Goal: Task Accomplishment & Management: Use online tool/utility

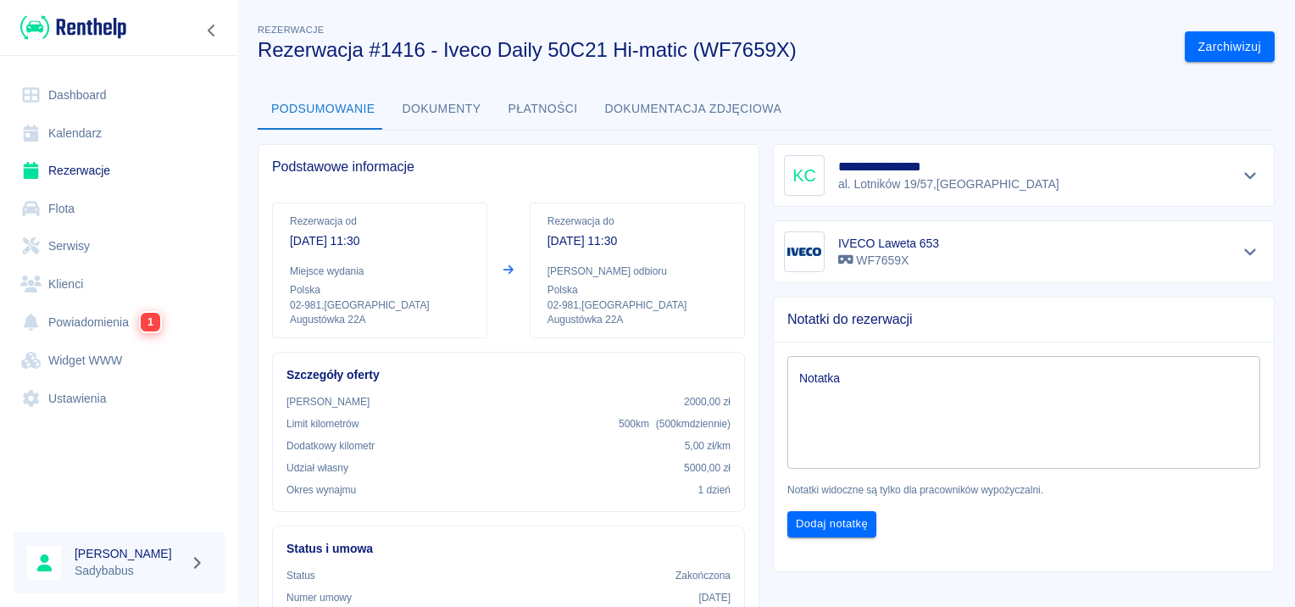
click at [450, 103] on button "Dokumenty" at bounding box center [442, 109] width 106 height 41
click at [1160, 51] on button "Wydaj pojazd" at bounding box center [1189, 46] width 103 height 31
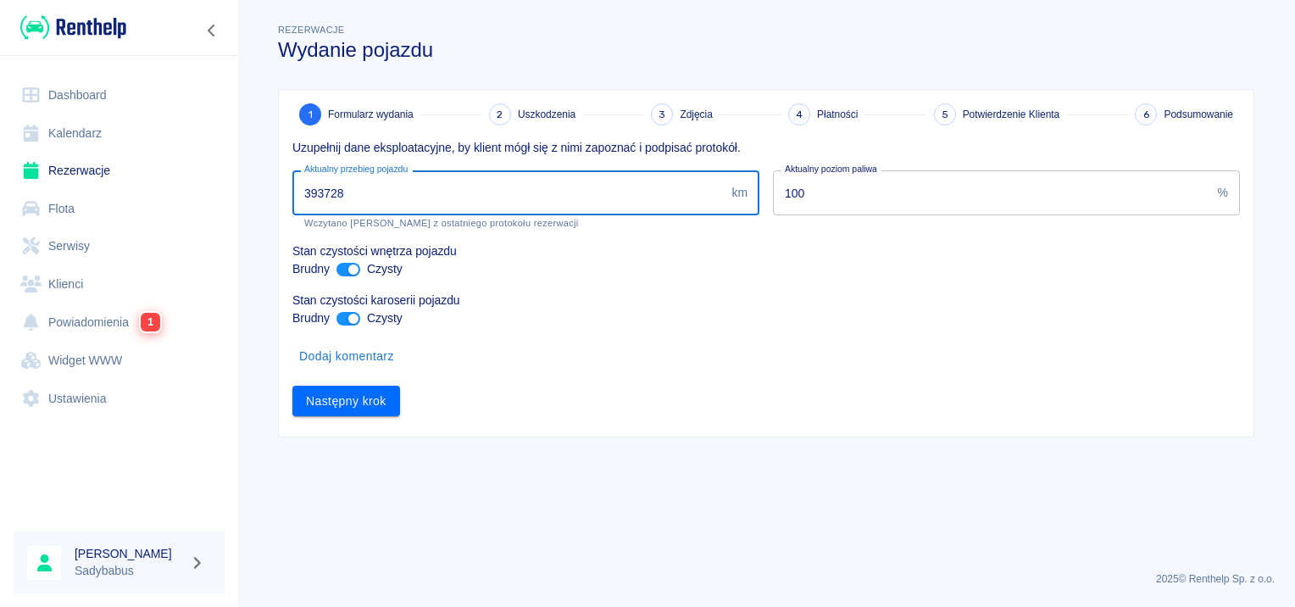
click at [431, 190] on input "393728" at bounding box center [508, 192] width 432 height 45
type input "393927"
click at [752, 206] on div "393927 km Aktualny przebieg pojazdu" at bounding box center [525, 192] width 467 height 45
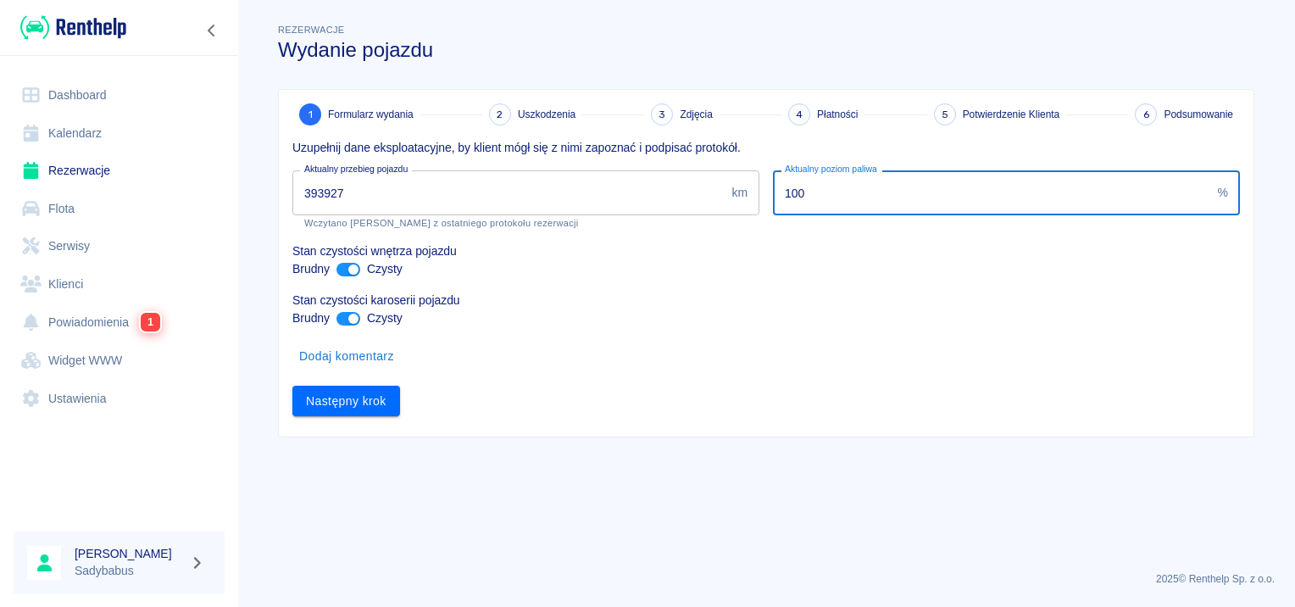
drag, startPoint x: 888, startPoint y: 200, endPoint x: 493, endPoint y: 216, distance: 396.2
click at [493, 216] on div "Uzupełnij dane eksploatacyjne, by klient mógł się z nimi zapoznać i podpisać pr…" at bounding box center [759, 270] width 961 height 291
type input "30"
click at [351, 268] on input "ant design" at bounding box center [353, 270] width 41 height 14
checkbox input "false"
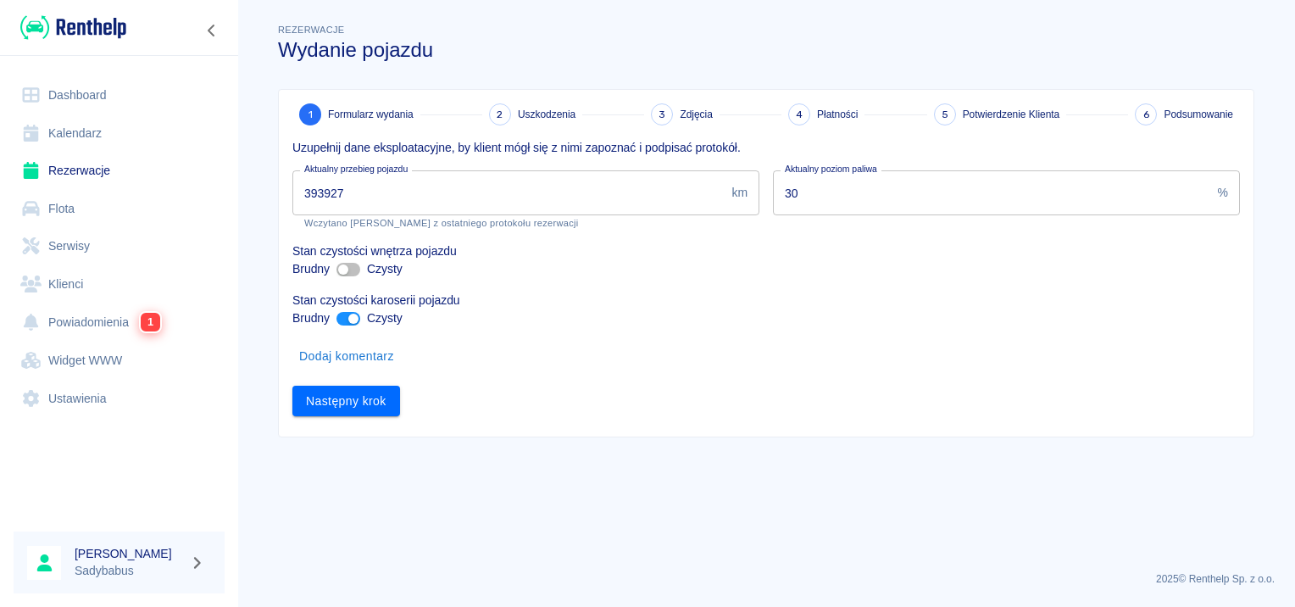
click at [349, 321] on input "ant design" at bounding box center [353, 319] width 41 height 14
checkbox input "false"
click at [356, 400] on button "Następny krok" at bounding box center [346, 401] width 108 height 31
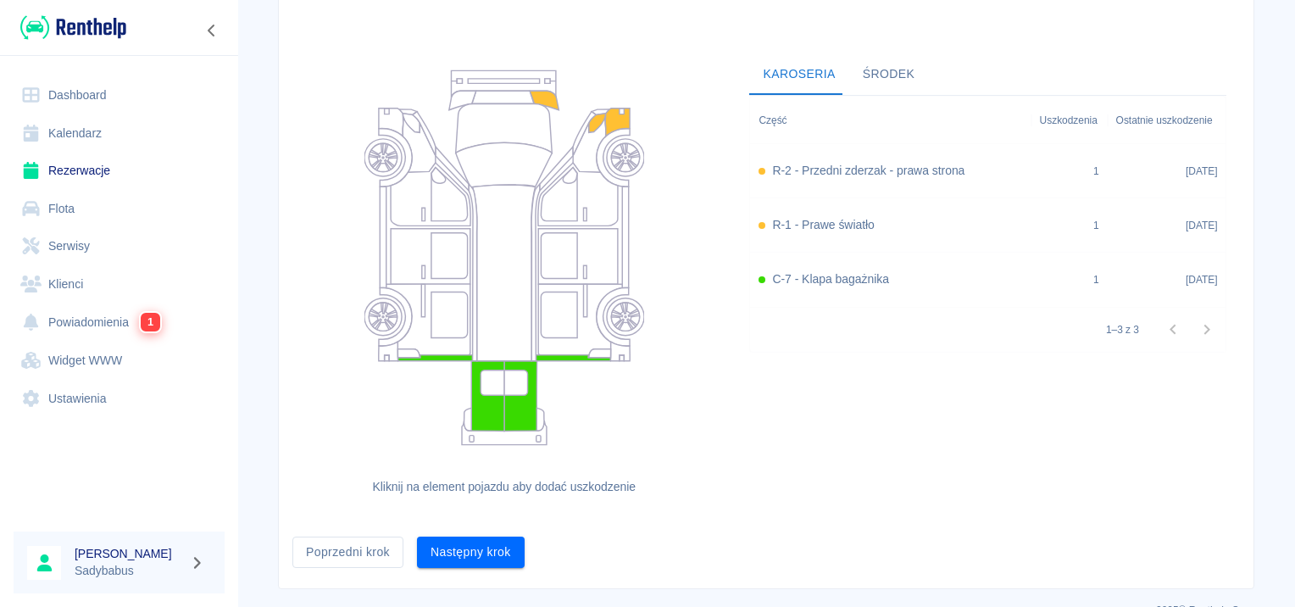
scroll to position [156, 0]
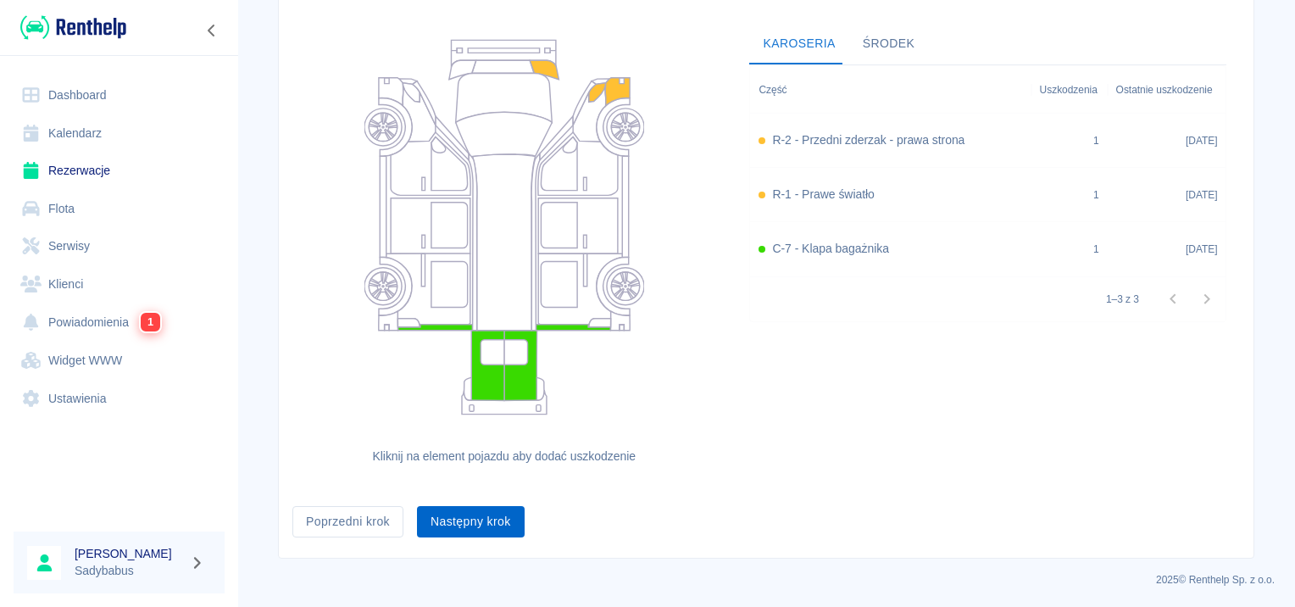
click at [451, 517] on button "Następny krok" at bounding box center [471, 521] width 108 height 31
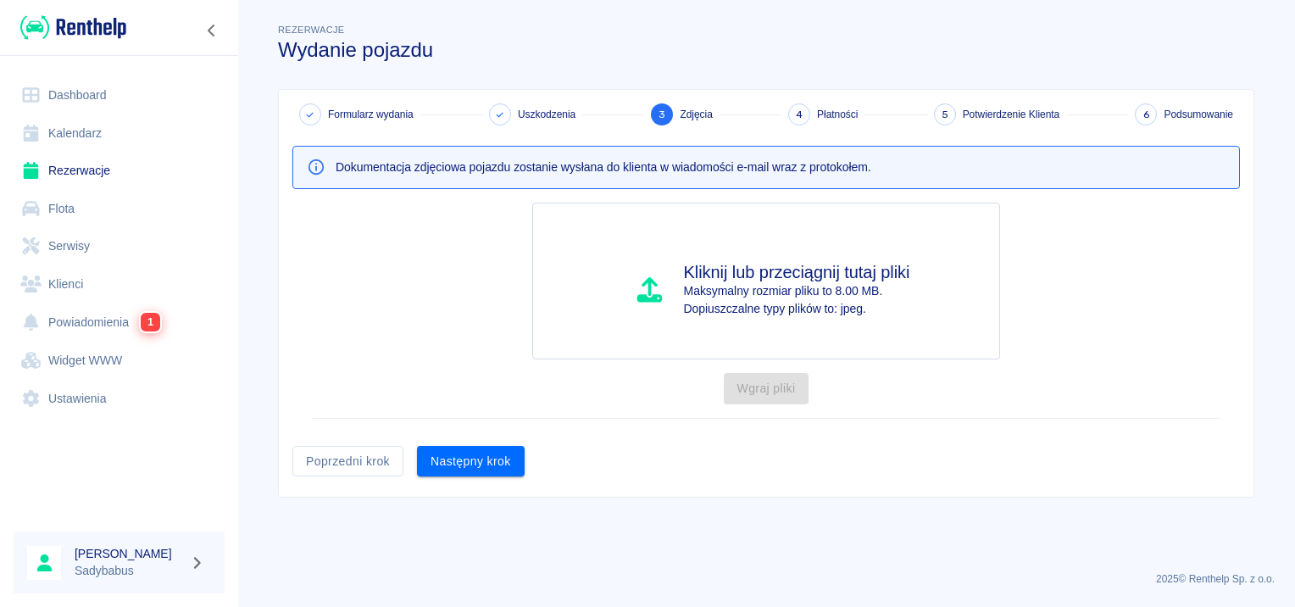
scroll to position [0, 0]
click at [450, 468] on button "Następny krok" at bounding box center [471, 461] width 108 height 31
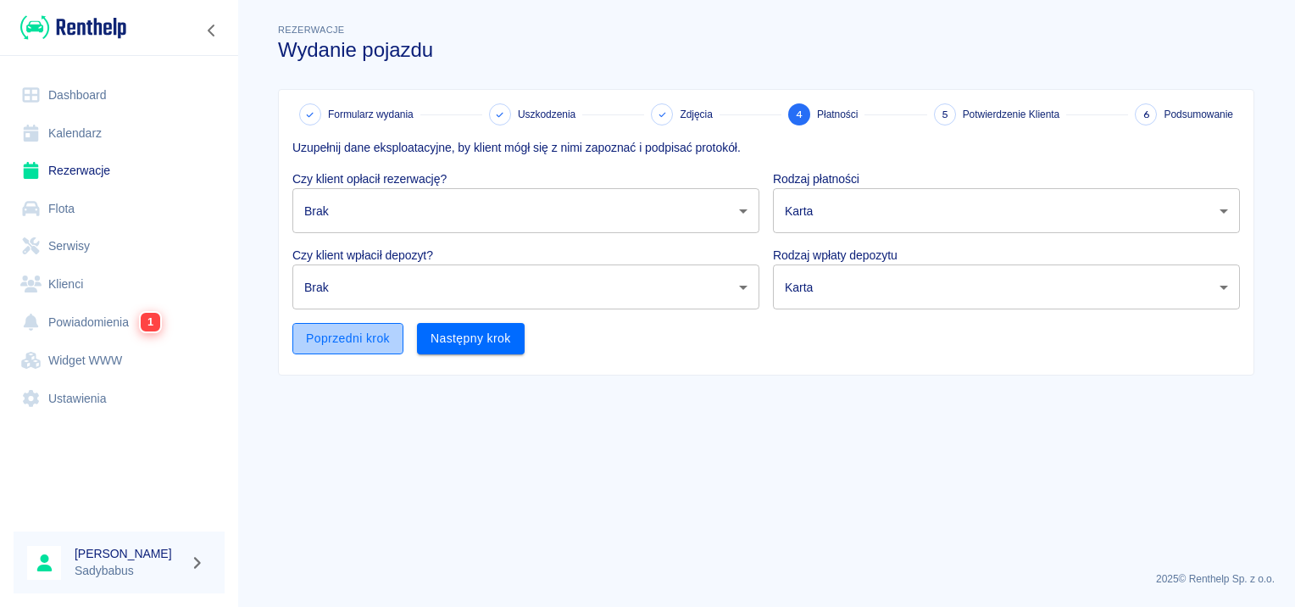
click at [347, 331] on button "Poprzedni krok" at bounding box center [347, 338] width 111 height 31
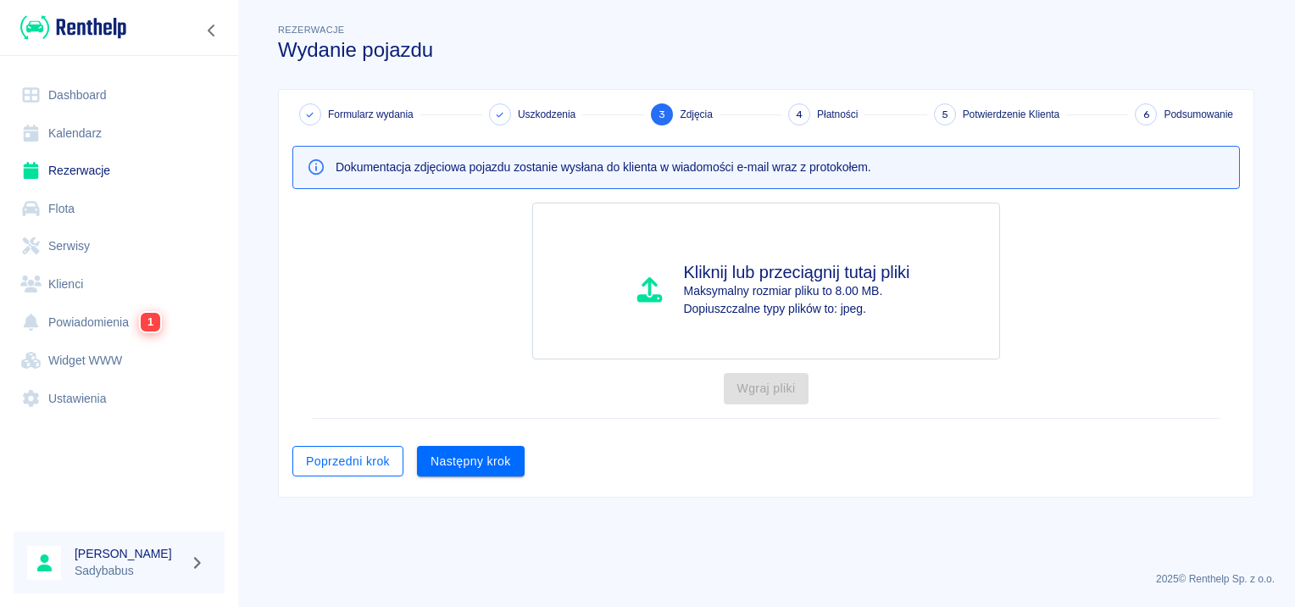
click at [338, 463] on button "Poprzedni krok" at bounding box center [347, 461] width 111 height 31
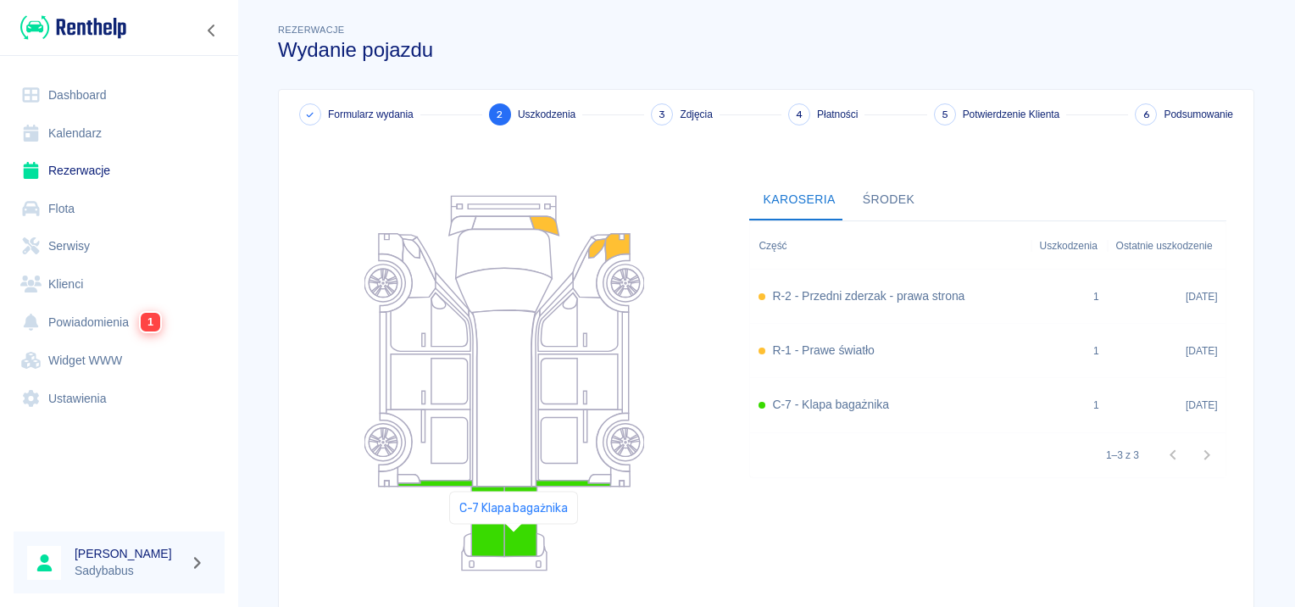
scroll to position [156, 0]
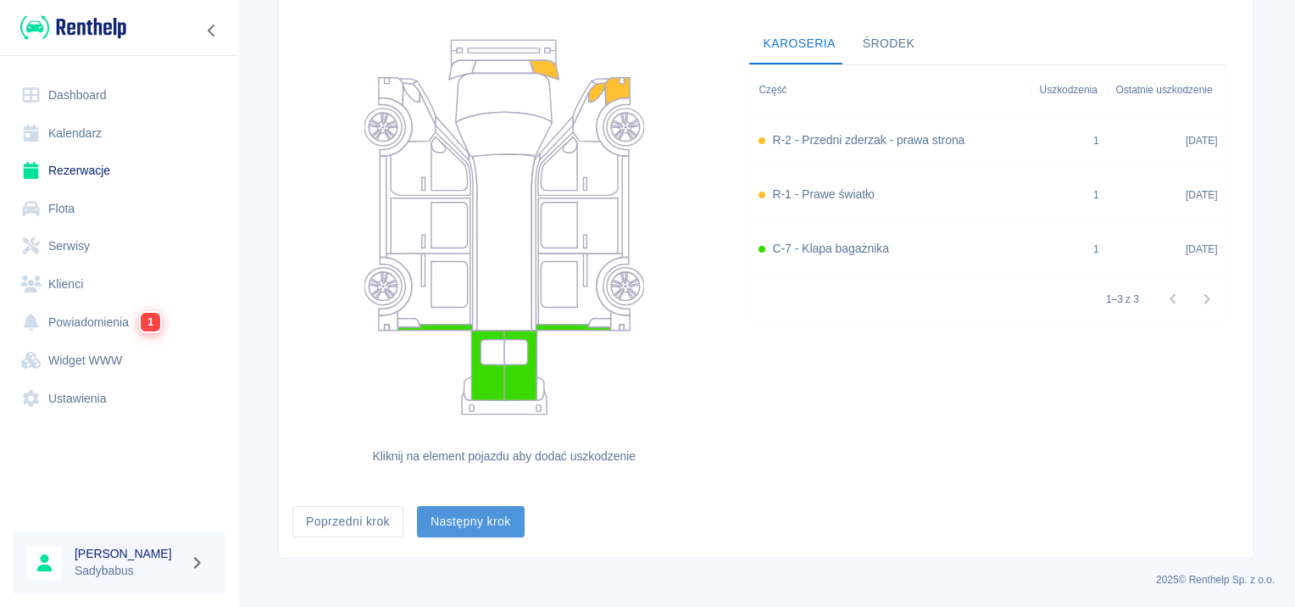
click at [493, 516] on button "Następny krok" at bounding box center [471, 521] width 108 height 31
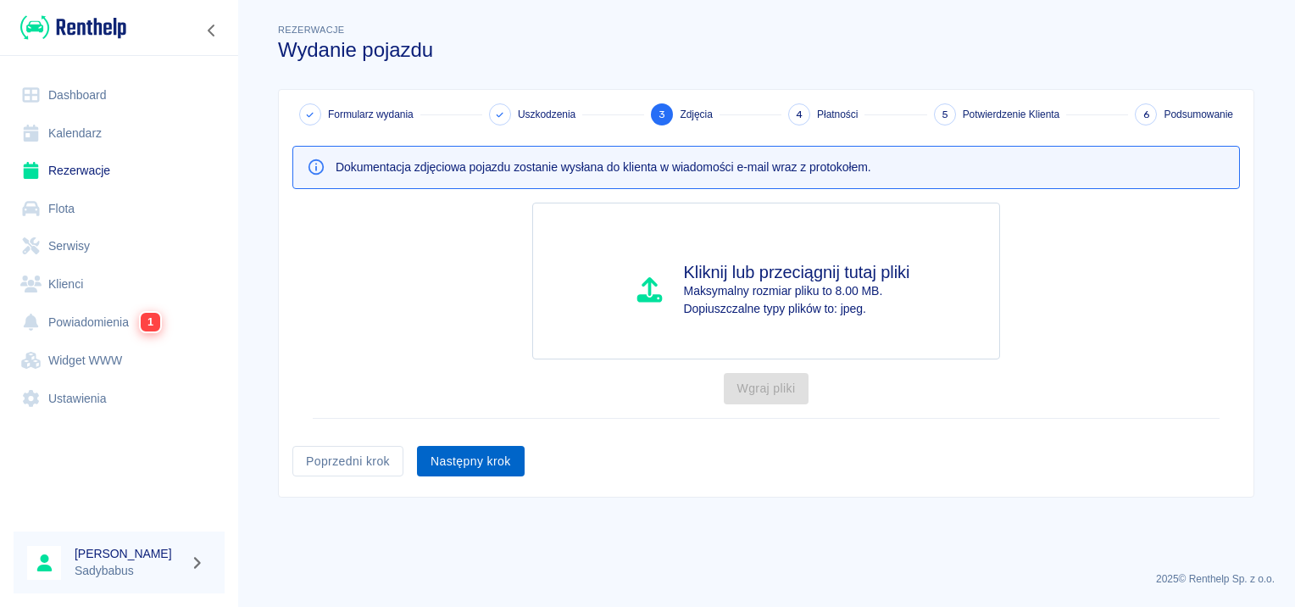
click at [504, 455] on button "Następny krok" at bounding box center [471, 461] width 108 height 31
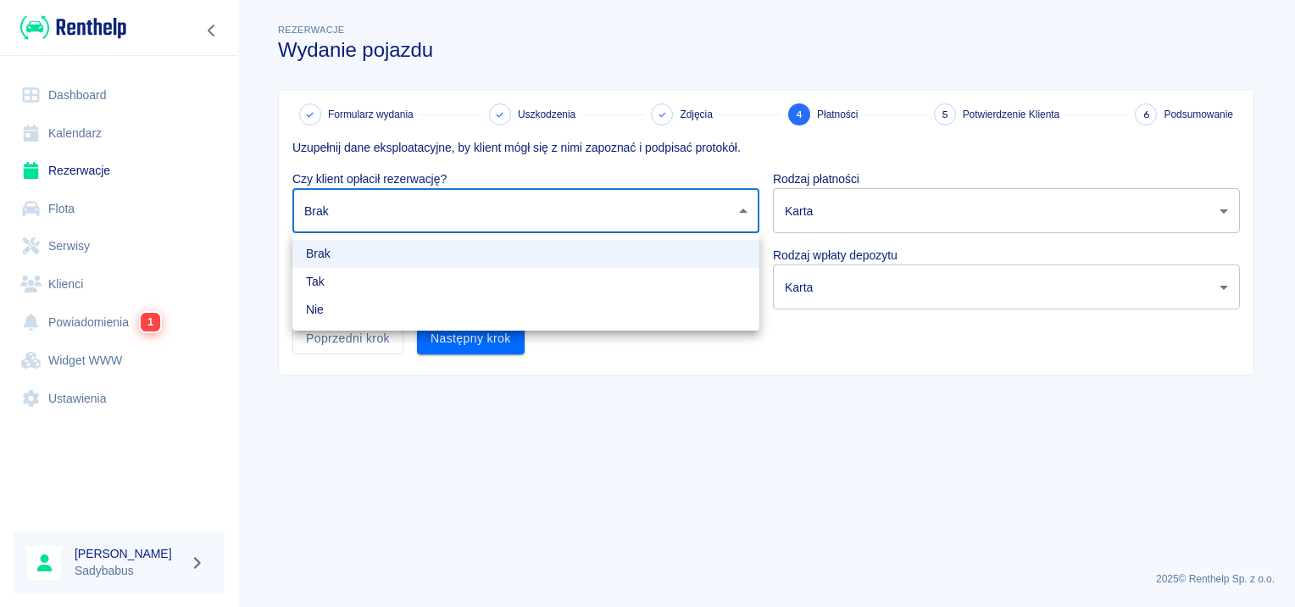
click at [515, 204] on body "Używamy plików Cookies, by zapewnić Ci najlepsze możliwe doświadczenie. Aby dow…" at bounding box center [647, 303] width 1295 height 607
click at [407, 289] on li "Tak" at bounding box center [525, 282] width 467 height 28
type input "true"
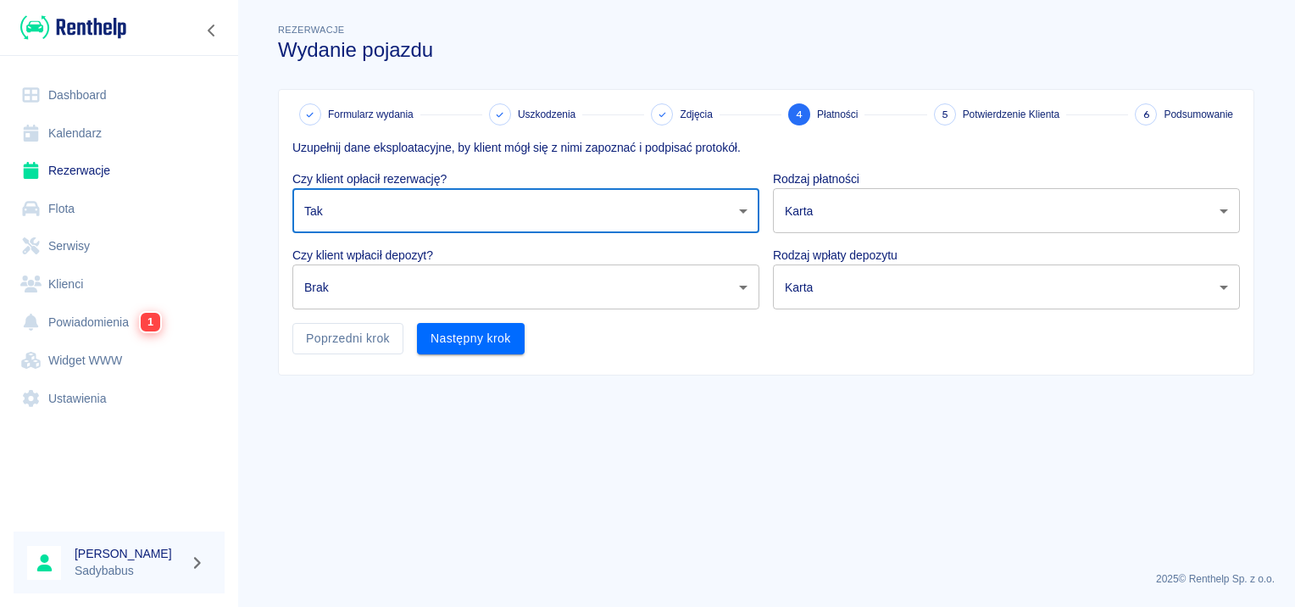
click at [403, 299] on body "Używamy plików Cookies, by zapewnić Ci najlepsze możliwe doświadczenie. Aby dow…" at bounding box center [647, 303] width 1295 height 607
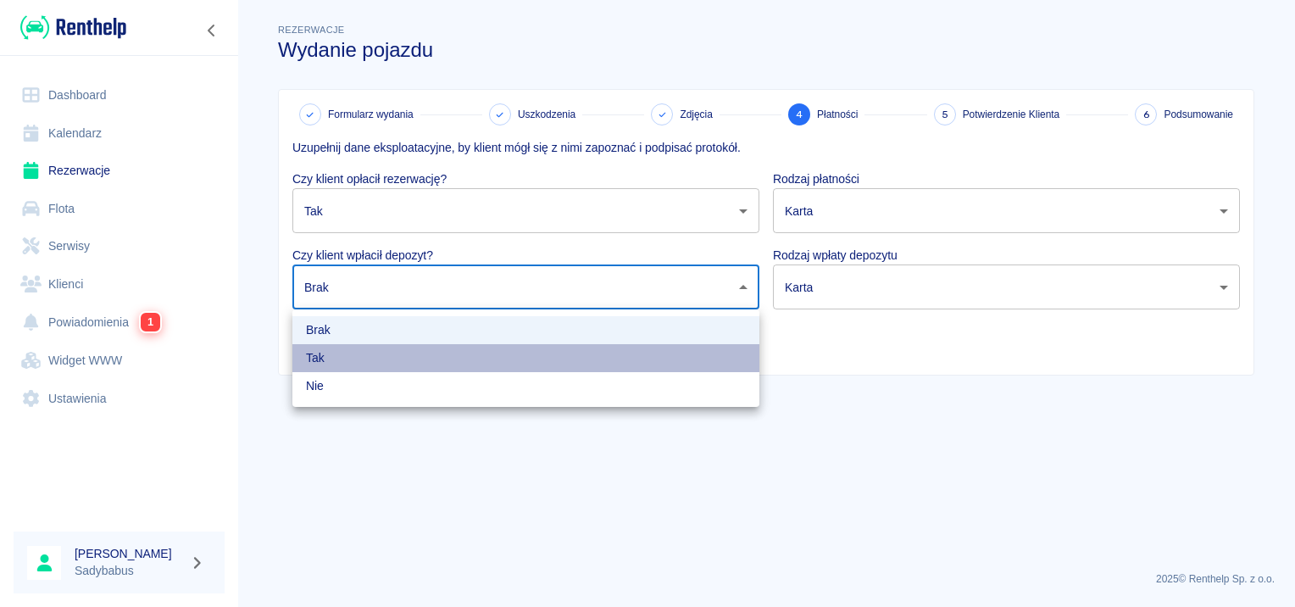
drag, startPoint x: 388, startPoint y: 359, endPoint x: 717, endPoint y: 219, distance: 357.7
click at [388, 361] on li "Tak" at bounding box center [525, 358] width 467 height 28
type input "true"
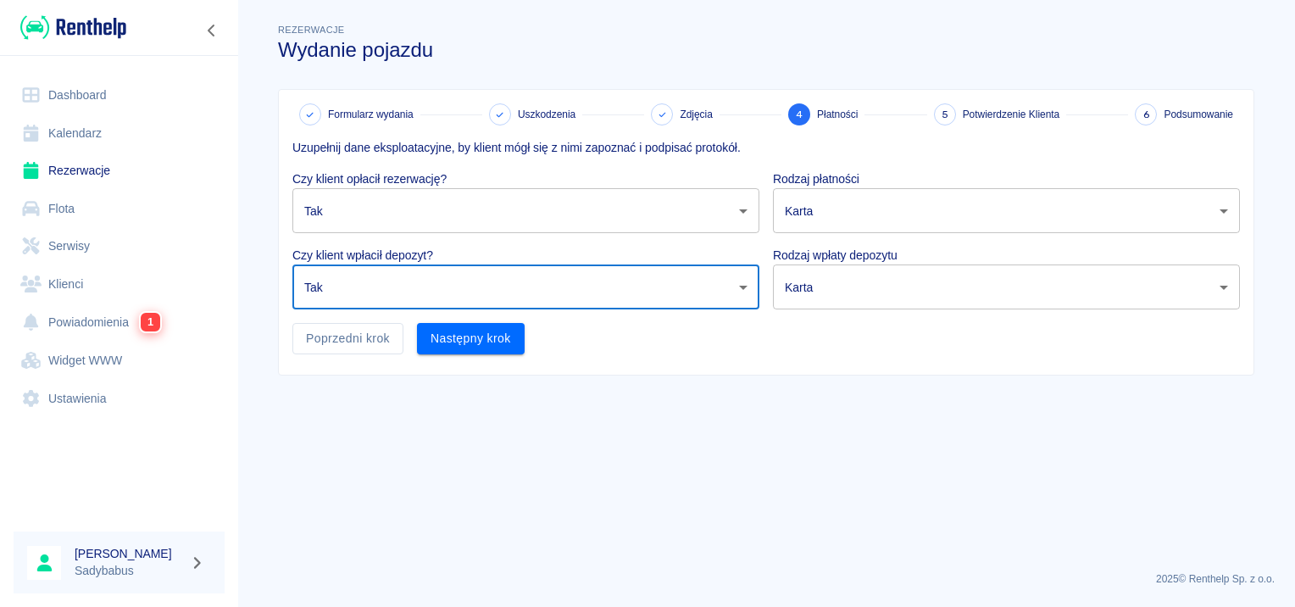
click at [851, 207] on body "Używamy plików Cookies, by zapewnić Ci najlepsze możliwe doświadczenie. Aby dow…" at bounding box center [647, 303] width 1295 height 607
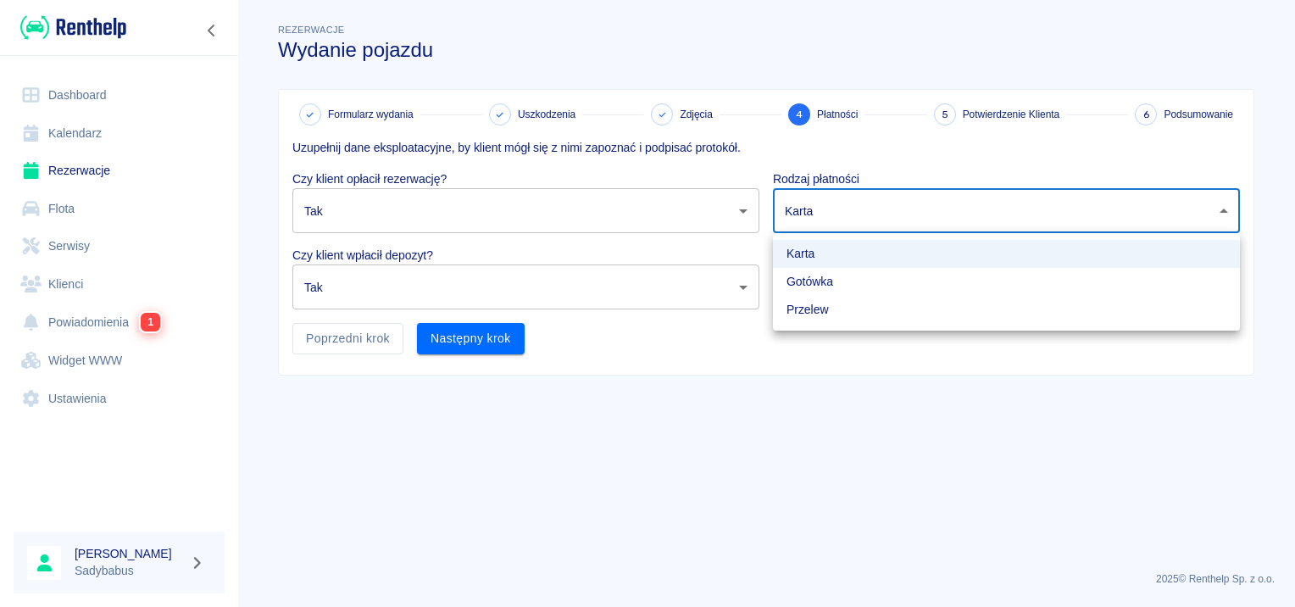
click at [815, 281] on li "Gotówka" at bounding box center [1006, 282] width 467 height 28
type input "cash"
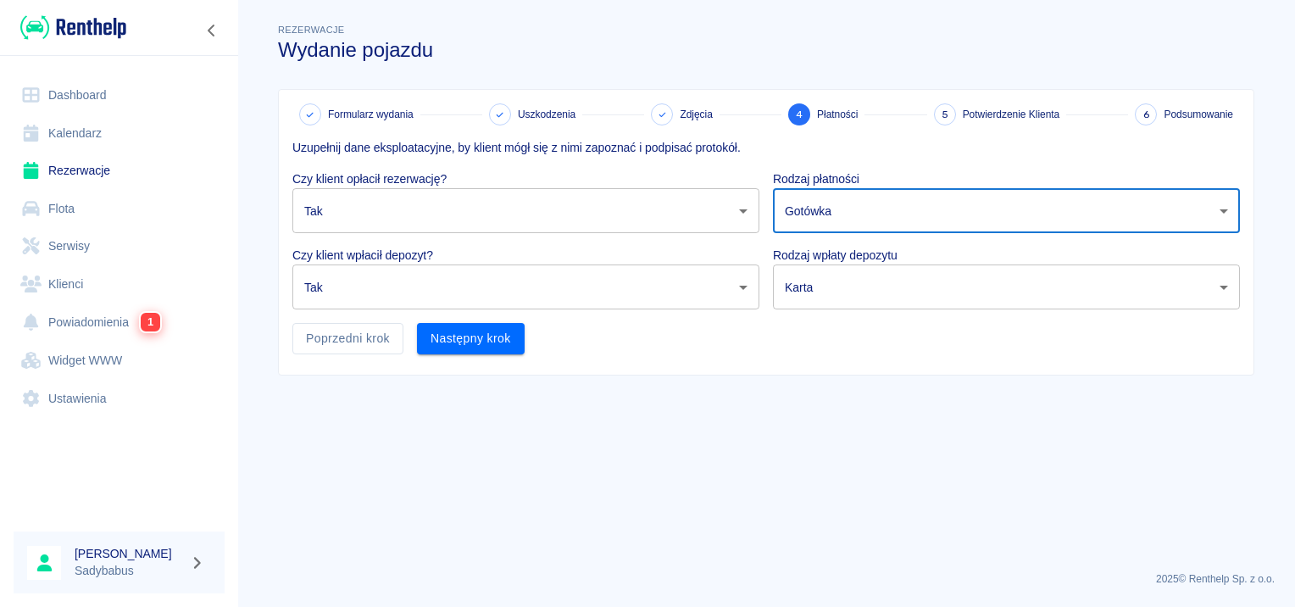
click at [821, 290] on body "Używamy plików Cookies, by zapewnić Ci najlepsze możliwe doświadczenie. Aby dow…" at bounding box center [647, 303] width 1295 height 607
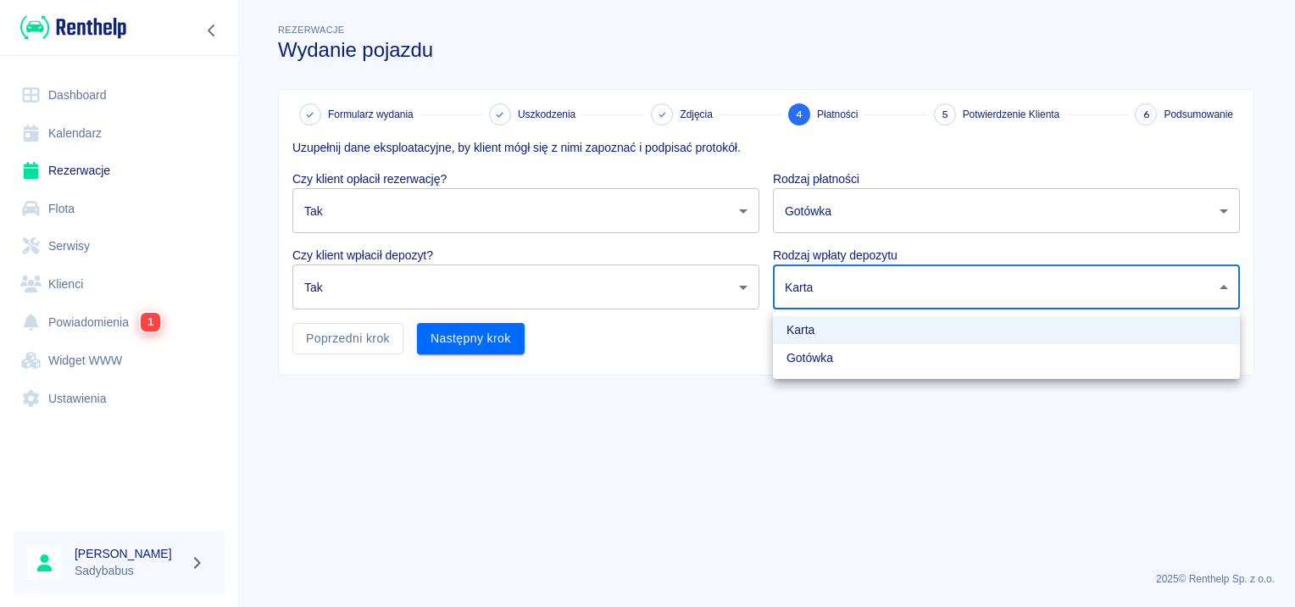
click at [819, 364] on li "Gotówka" at bounding box center [1006, 358] width 467 height 28
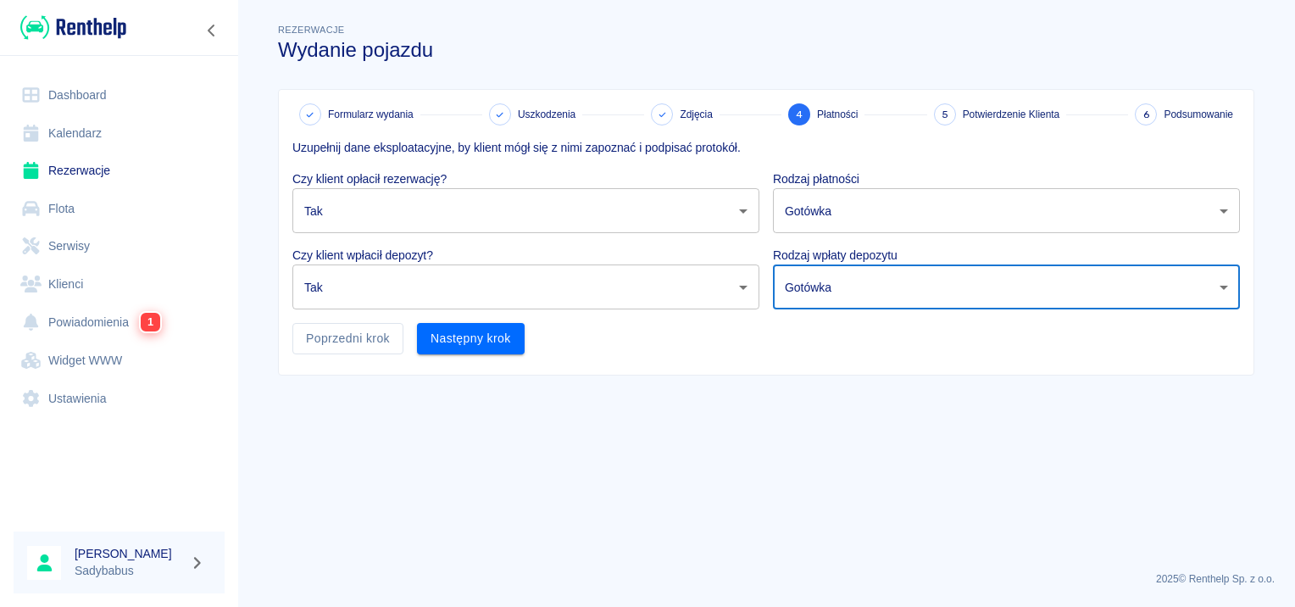
type input "cash"
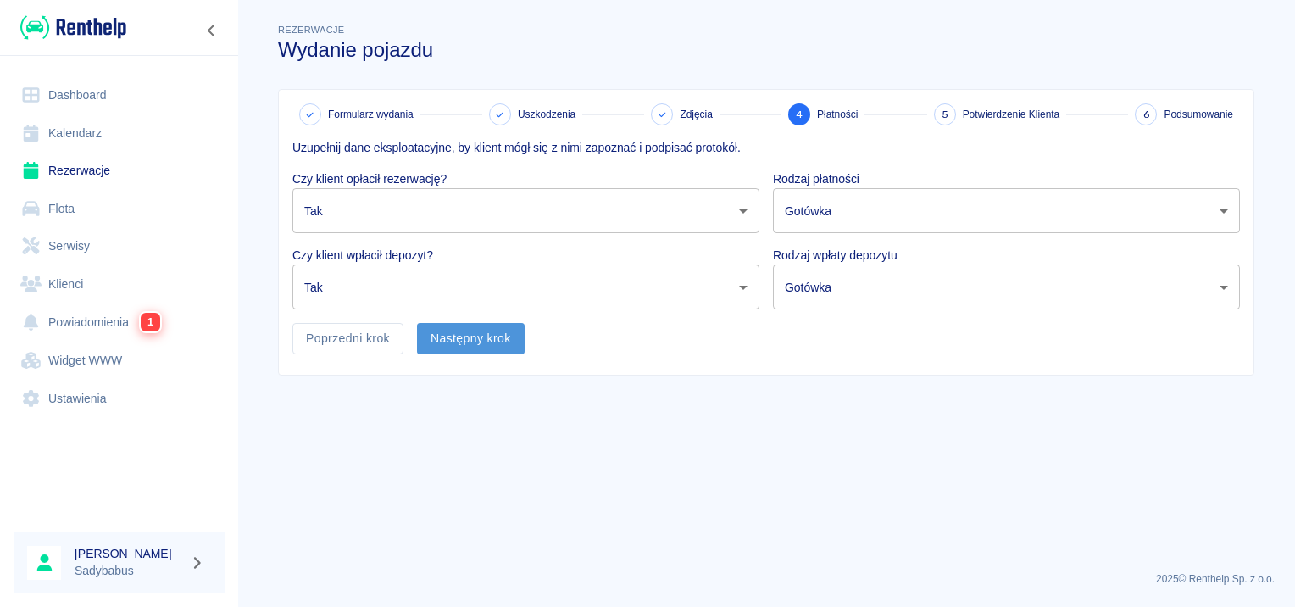
click at [491, 346] on button "Następny krok" at bounding box center [471, 338] width 108 height 31
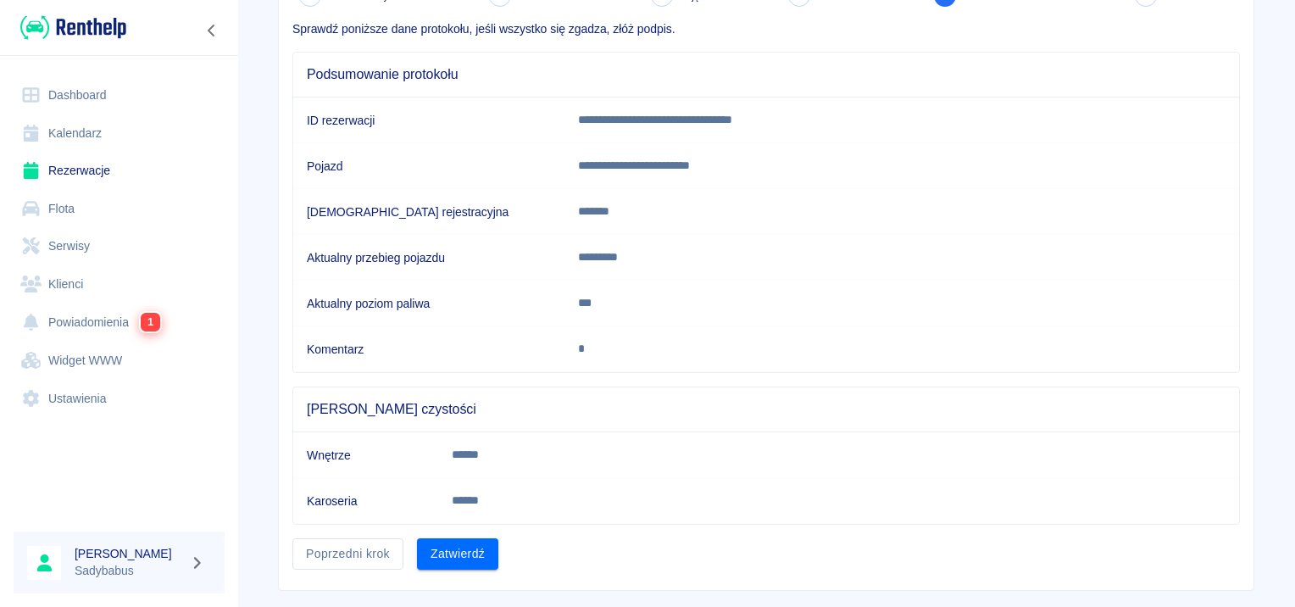
scroll to position [148, 0]
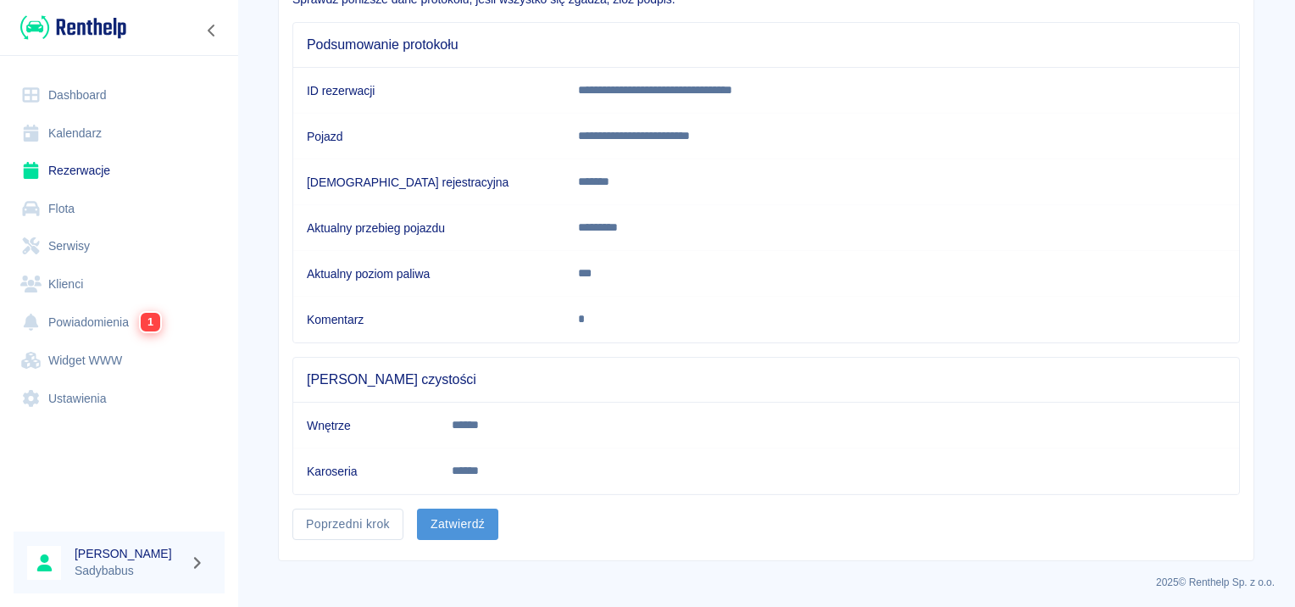
click at [449, 519] on button "Zatwierdź" at bounding box center [457, 524] width 81 height 31
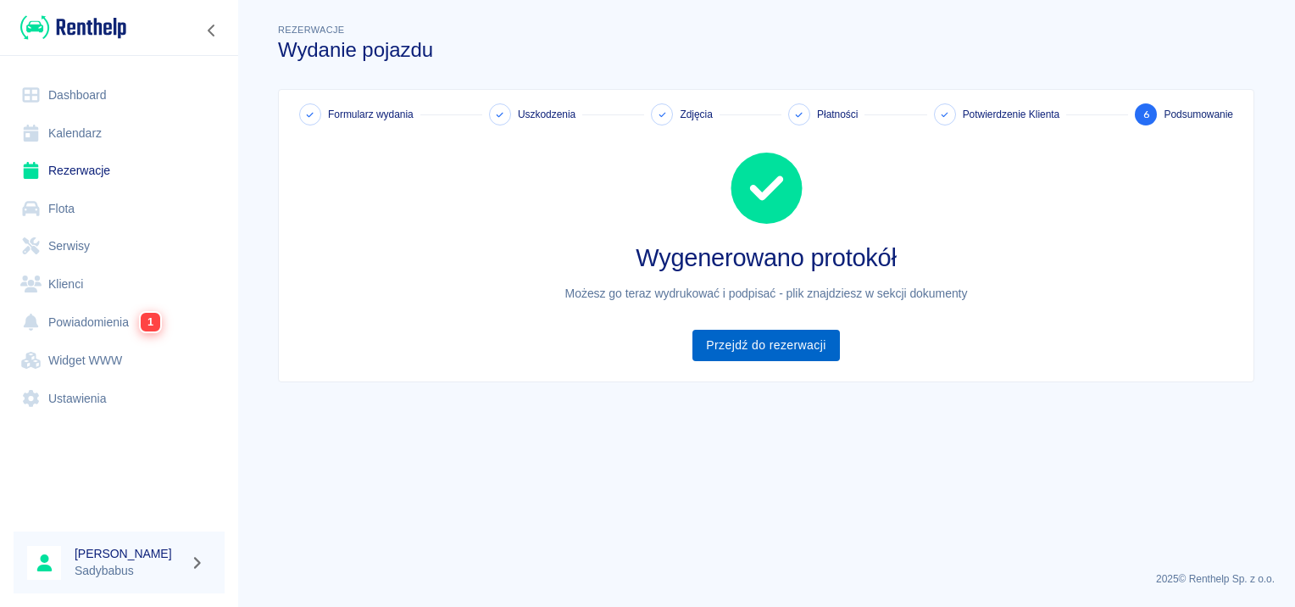
click at [815, 348] on link "Przejdź do rezerwacji" at bounding box center [766, 345] width 147 height 31
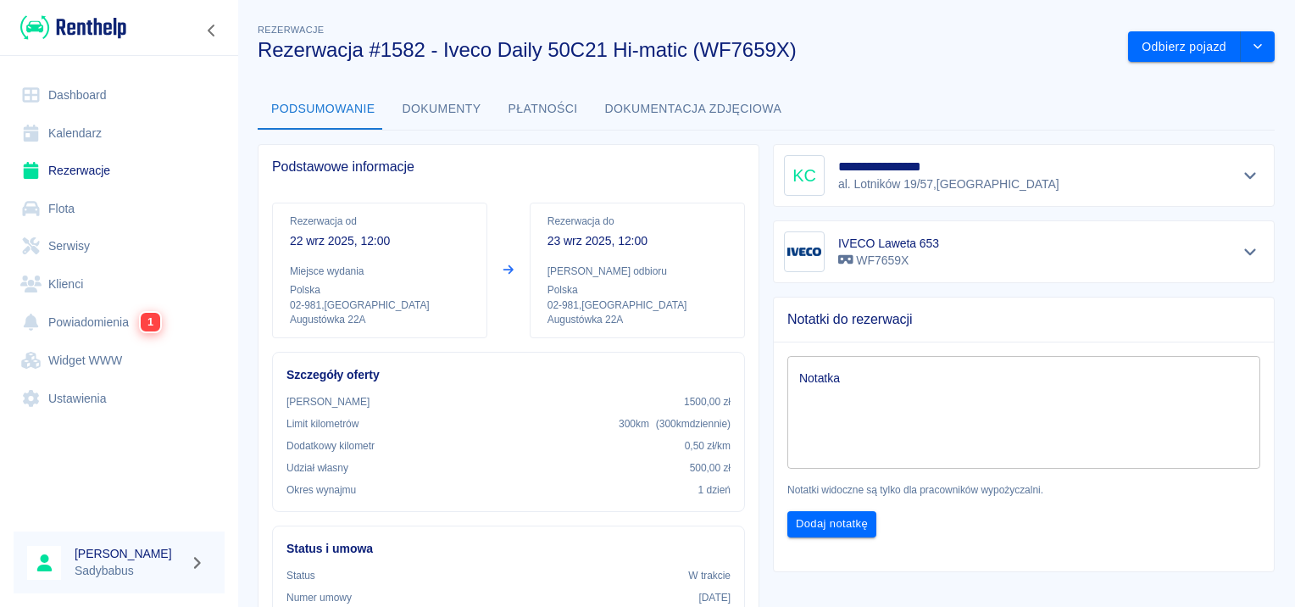
click at [450, 99] on button "Dokumenty" at bounding box center [442, 109] width 106 height 41
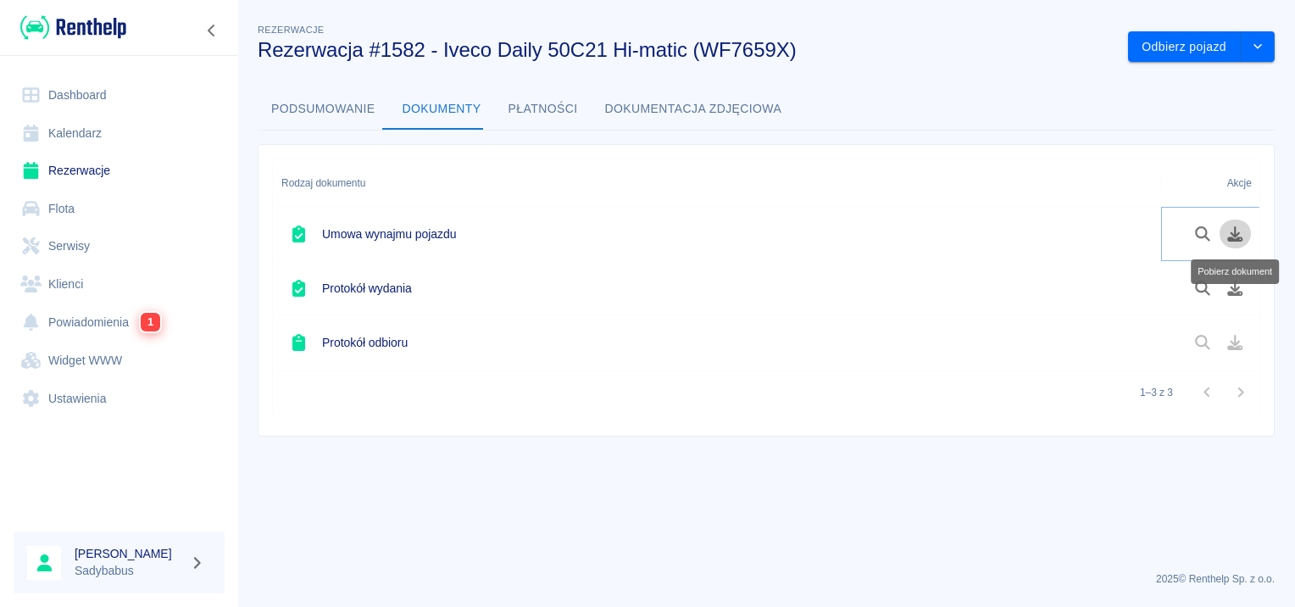
click at [1226, 227] on icon "Pobierz dokument" at bounding box center [1235, 233] width 19 height 15
click at [1244, 294] on icon "Pobierz dokument" at bounding box center [1235, 288] width 19 height 15
click at [1239, 287] on icon "Pobierz dokument" at bounding box center [1235, 288] width 19 height 15
